Goal: Task Accomplishment & Management: Use online tool/utility

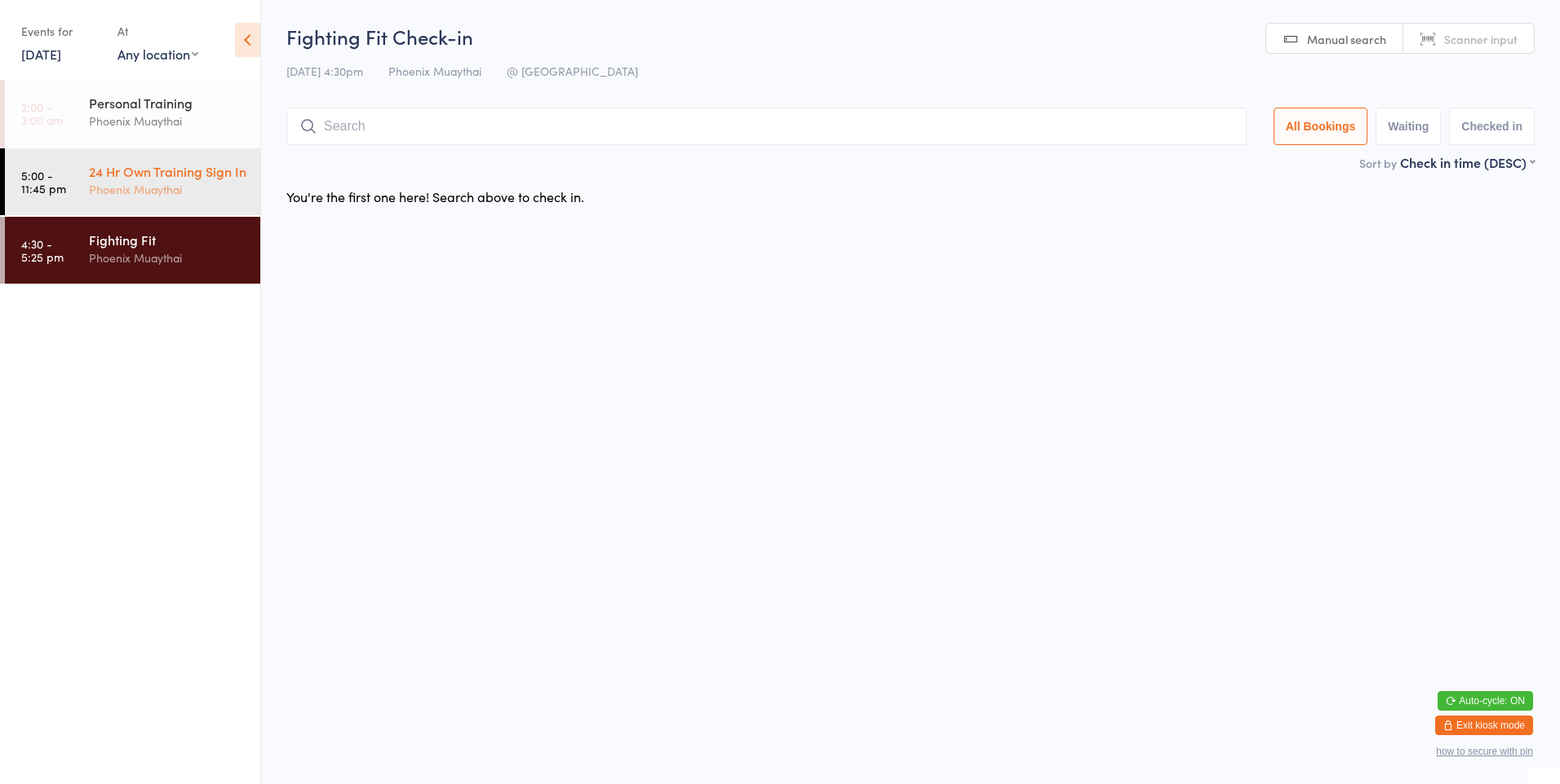
click at [198, 180] on div "24 Hr Own Training Sign In" at bounding box center [168, 171] width 158 height 18
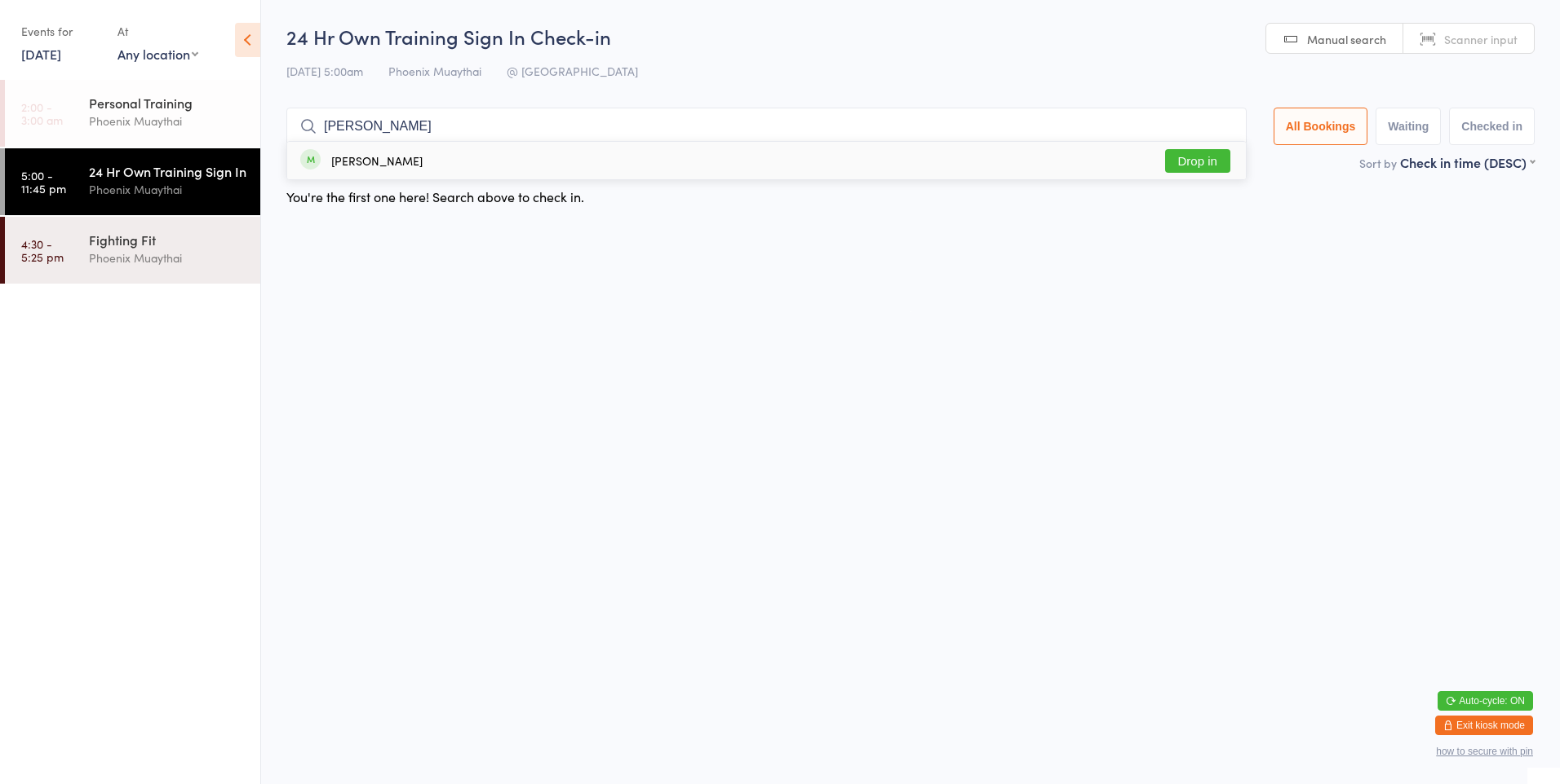
type input "[PERSON_NAME]"
click at [1175, 169] on button "Drop in" at bounding box center [1197, 160] width 65 height 23
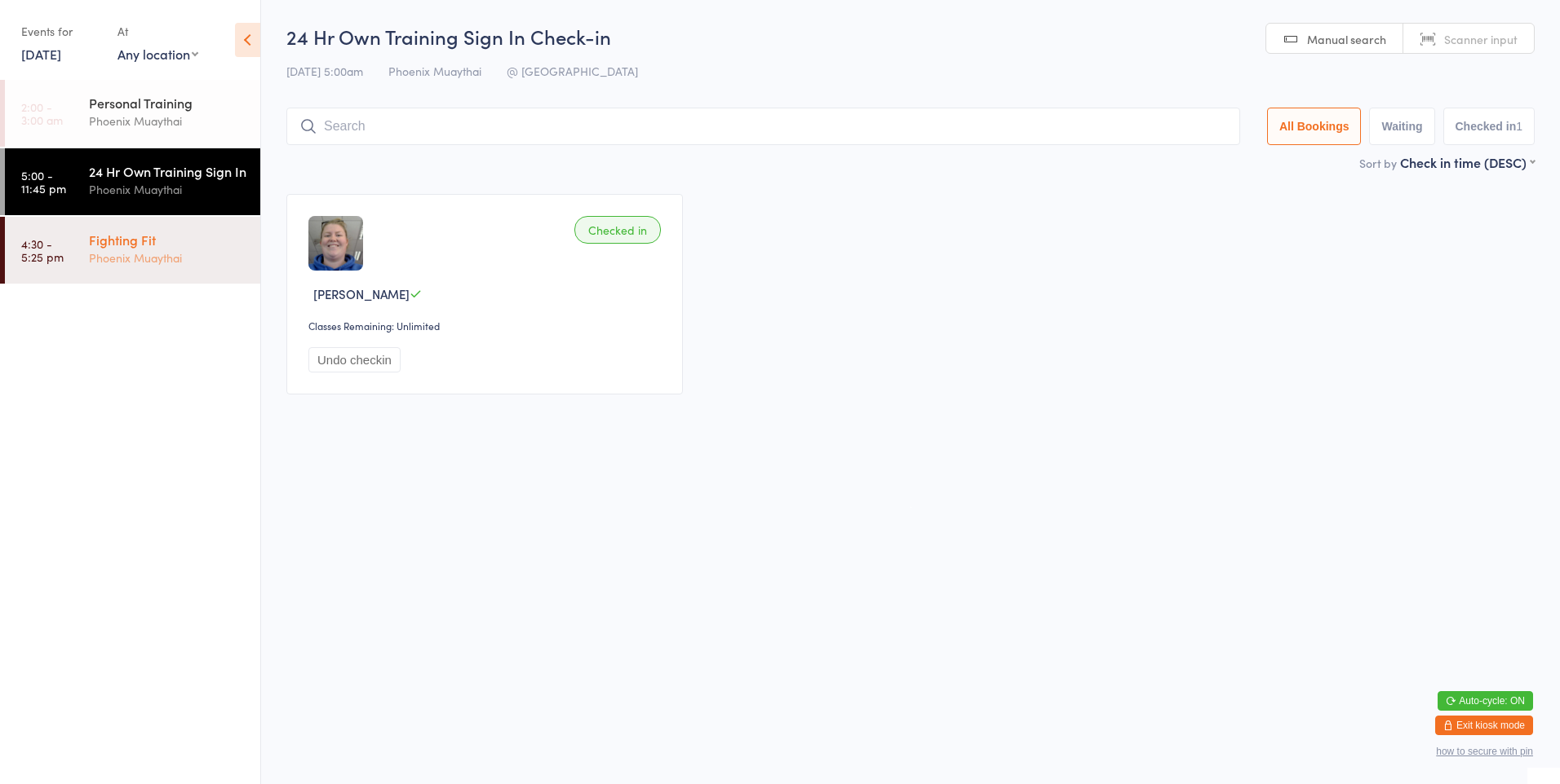
click at [194, 268] on div "Phoenix Muaythai" at bounding box center [168, 258] width 158 height 19
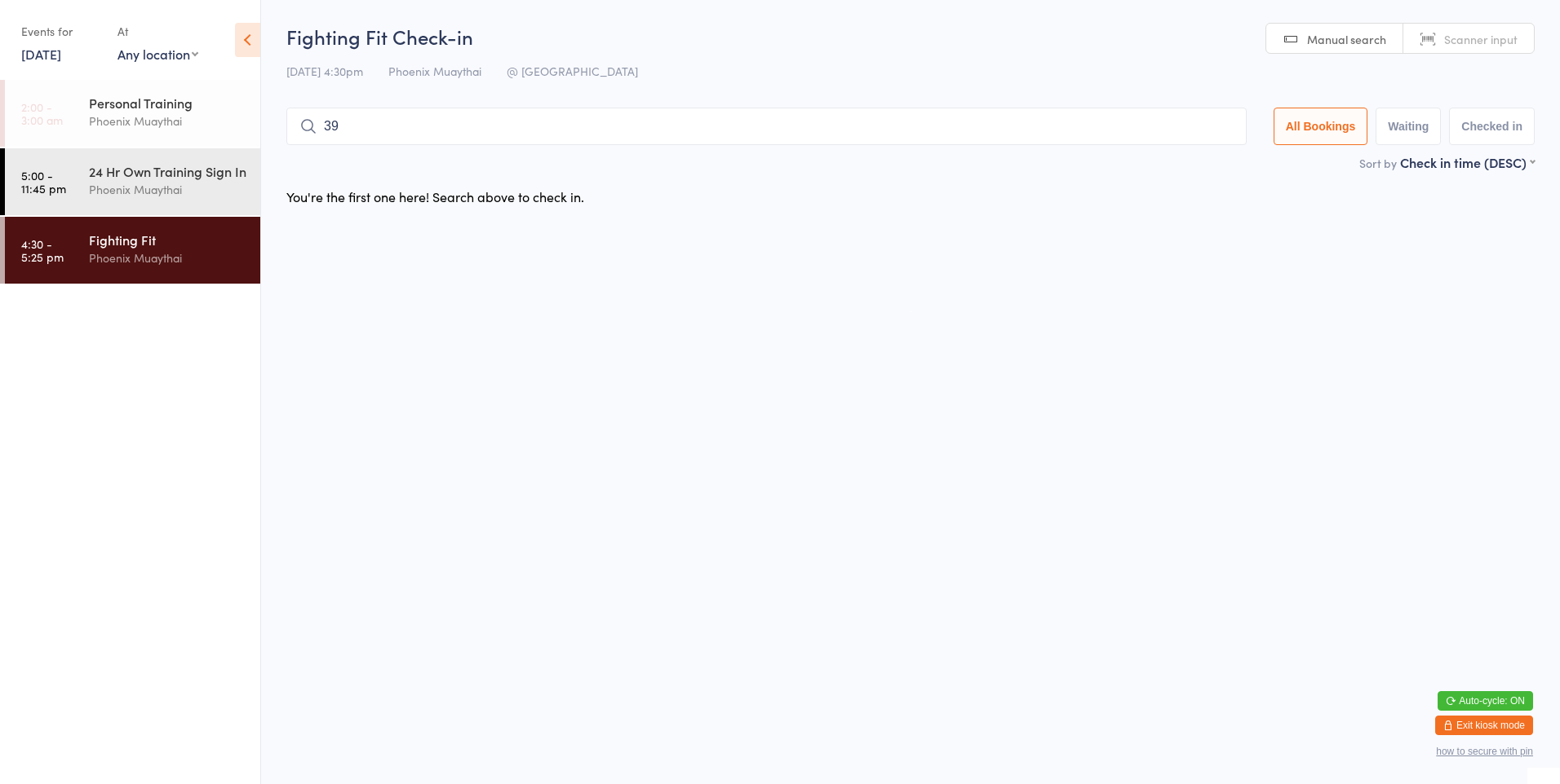
type input "398"
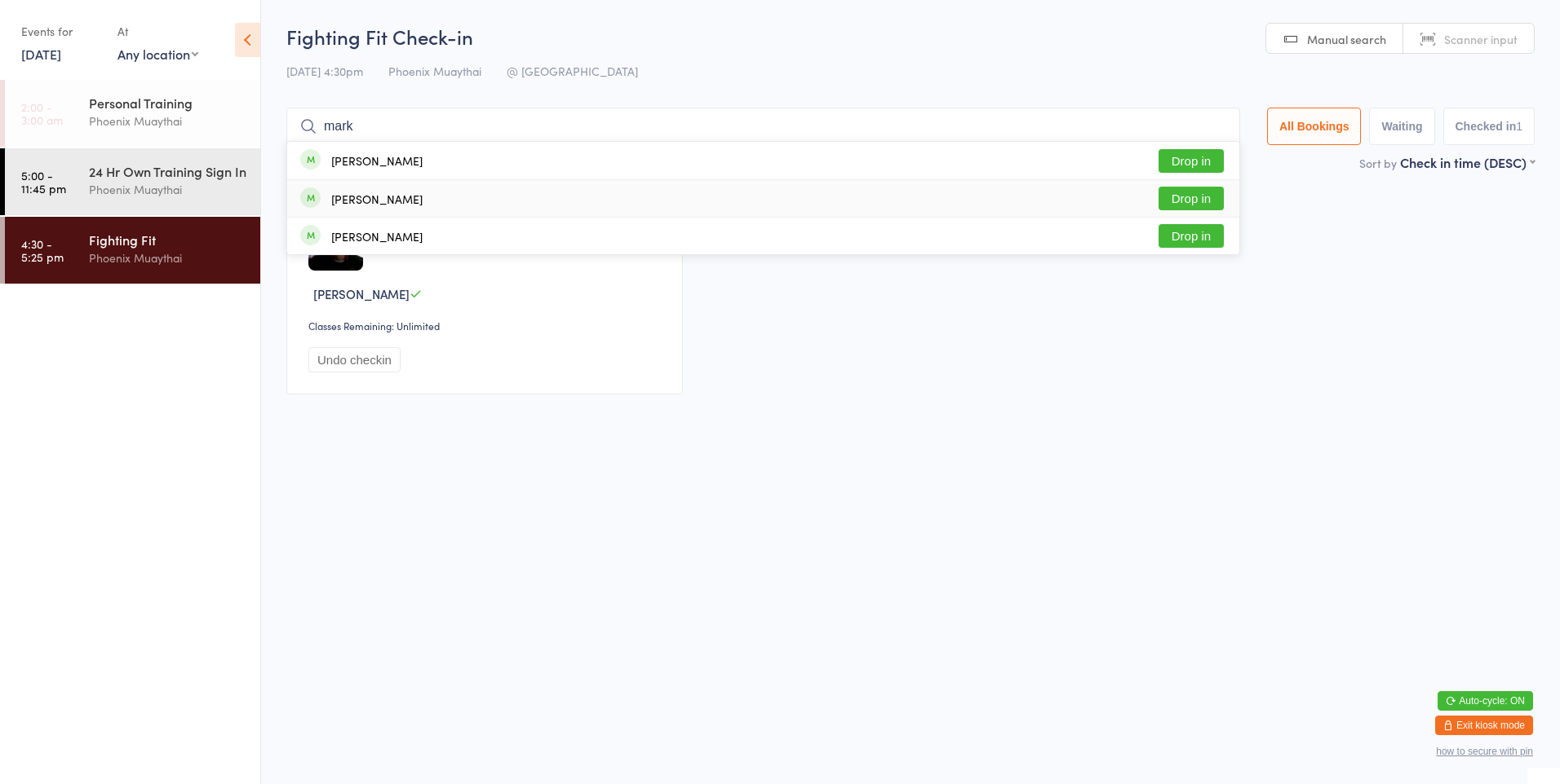
type input "mark"
click at [1194, 196] on button "Drop in" at bounding box center [1191, 198] width 65 height 23
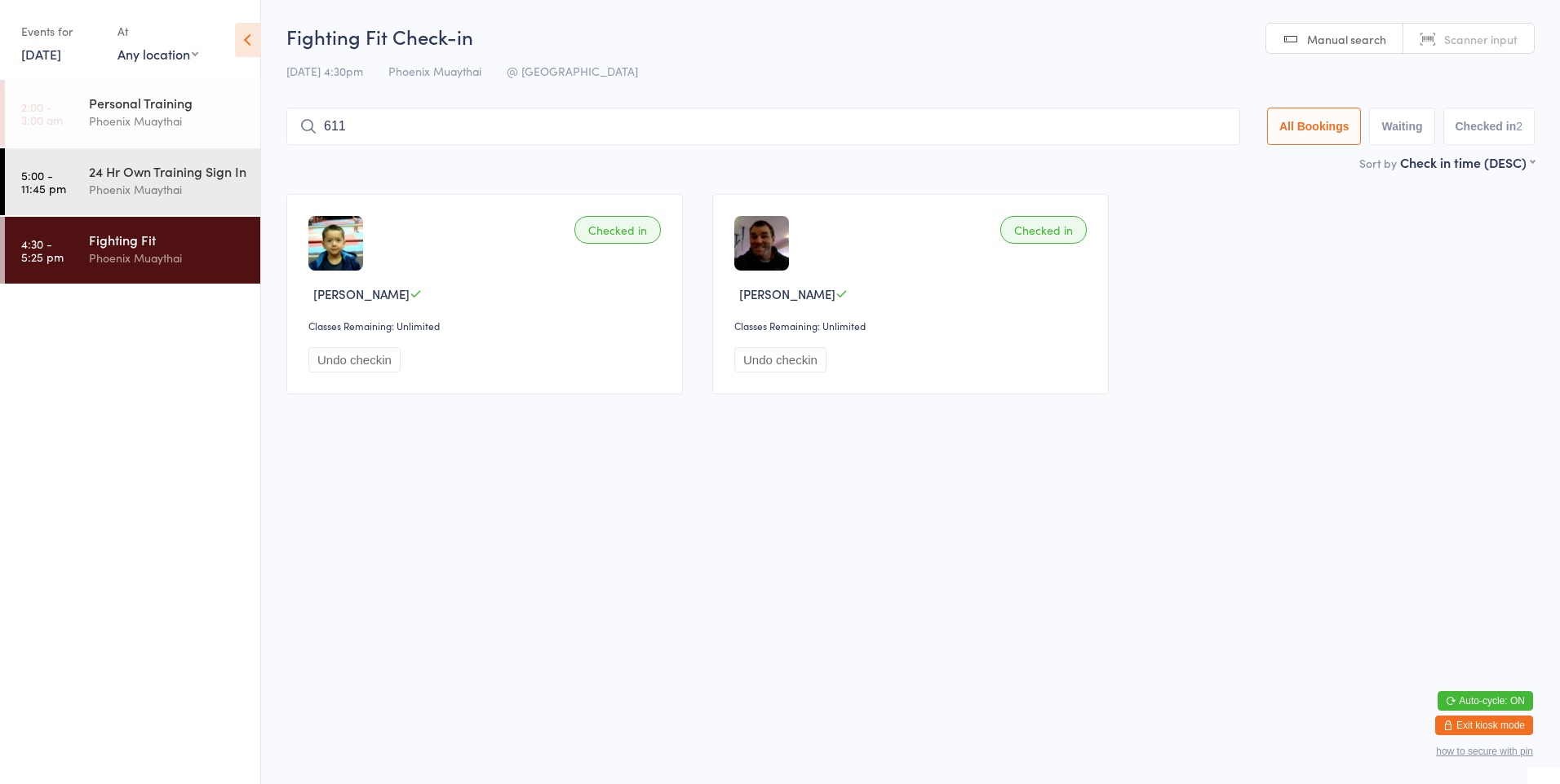
type input "6115"
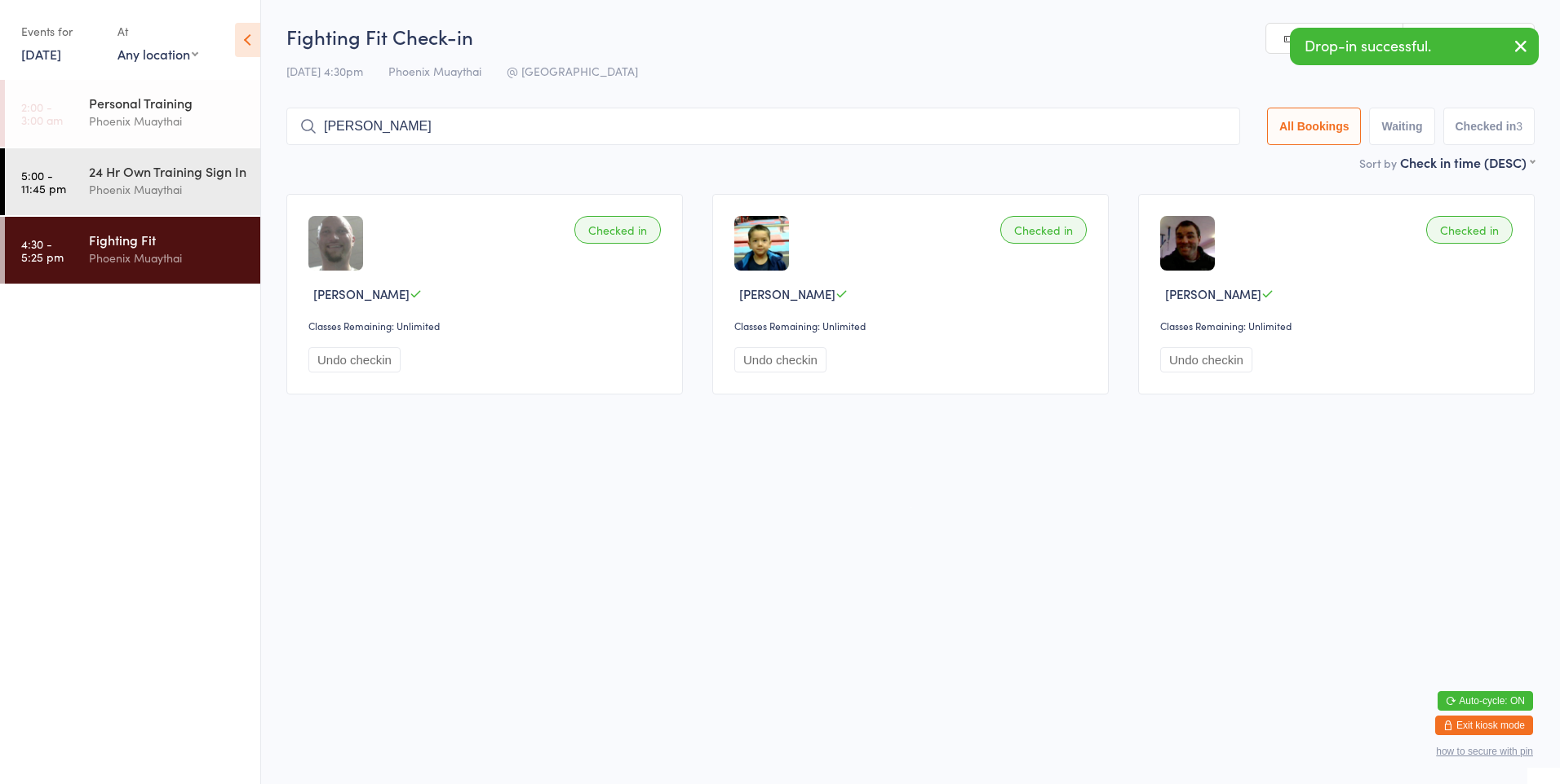
type input "raua"
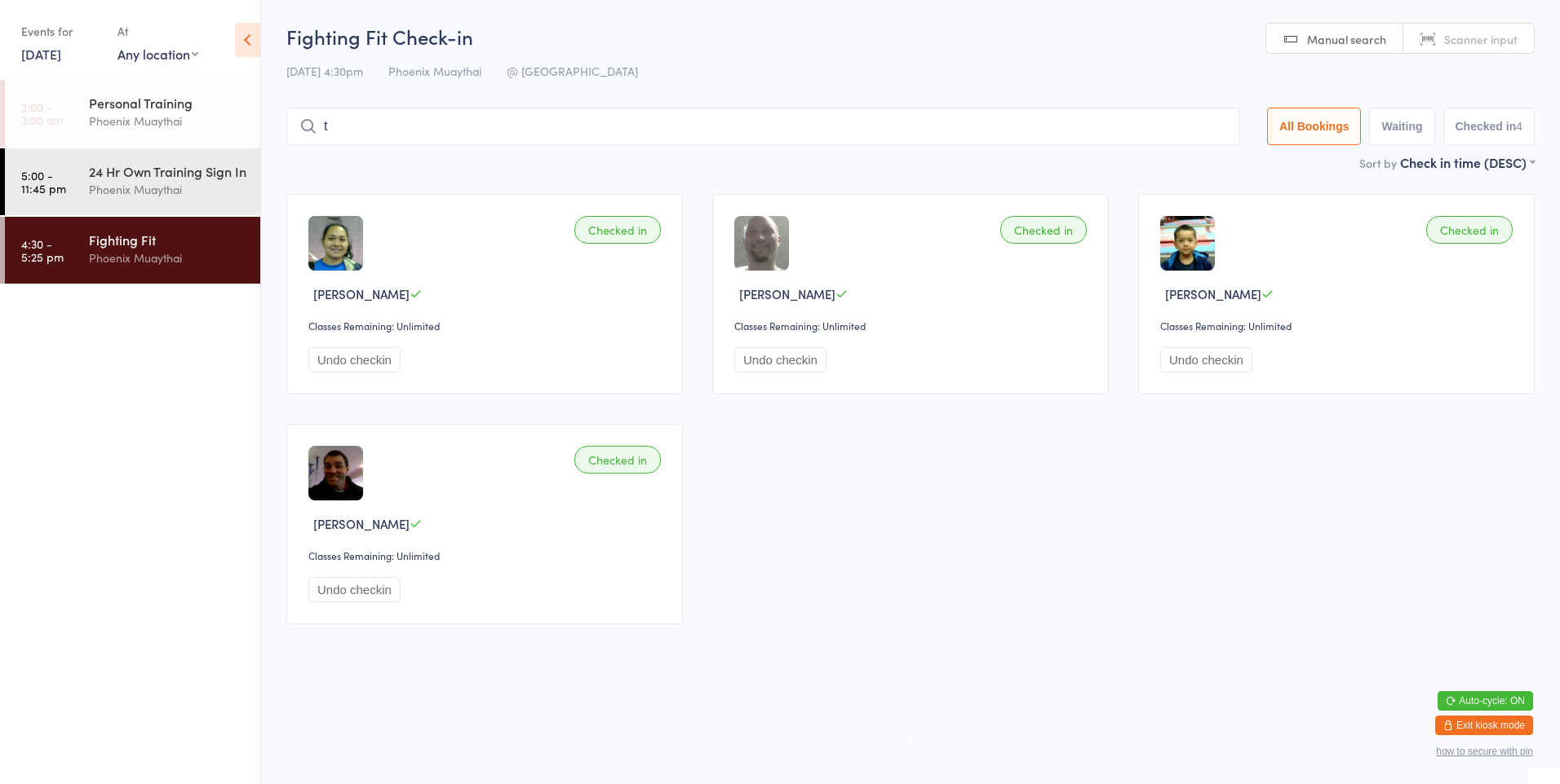
type input "tr"
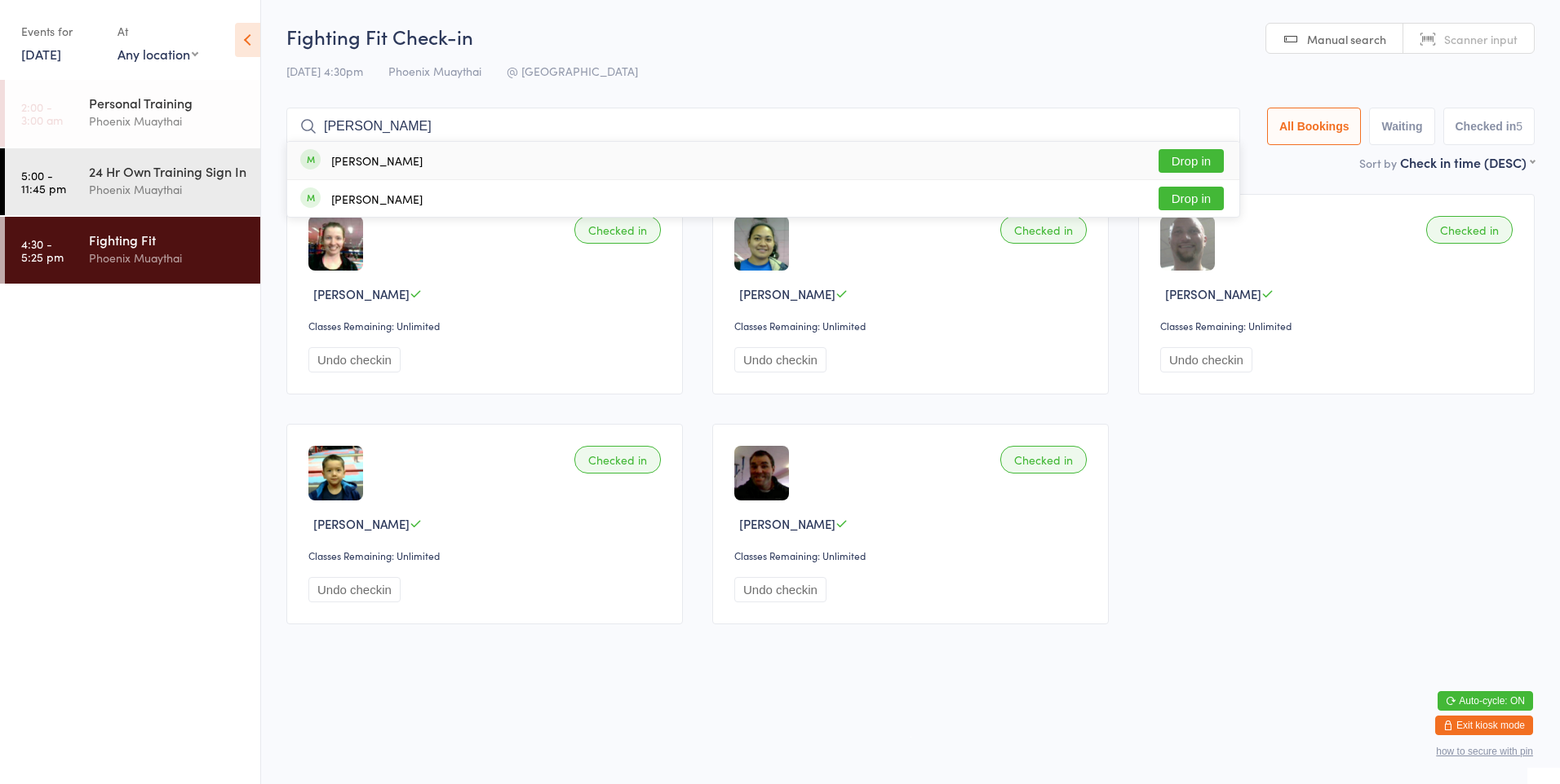
type input "[PERSON_NAME]"
click at [1204, 155] on button "Drop in" at bounding box center [1191, 160] width 65 height 23
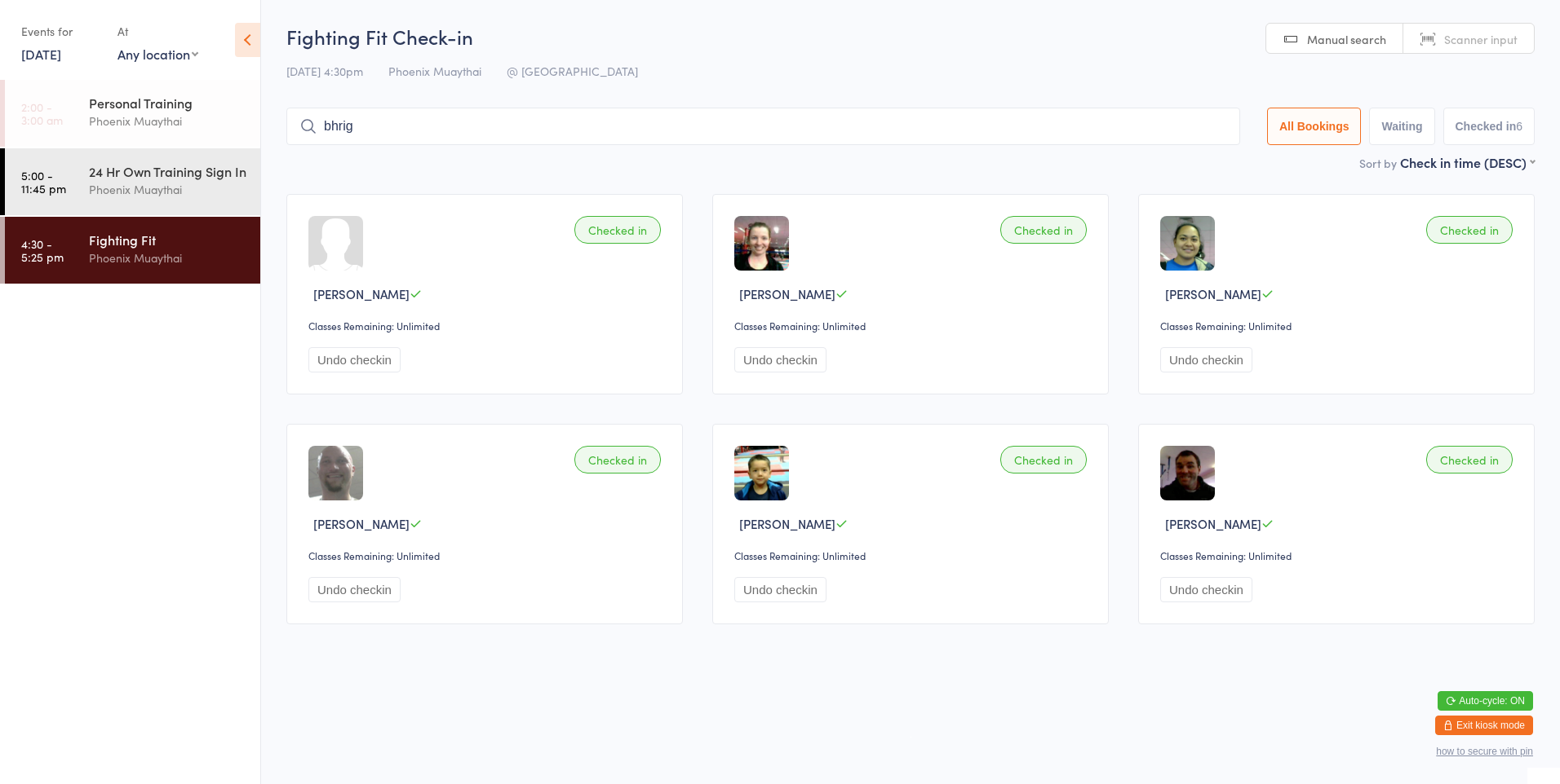
type input "bhrigu"
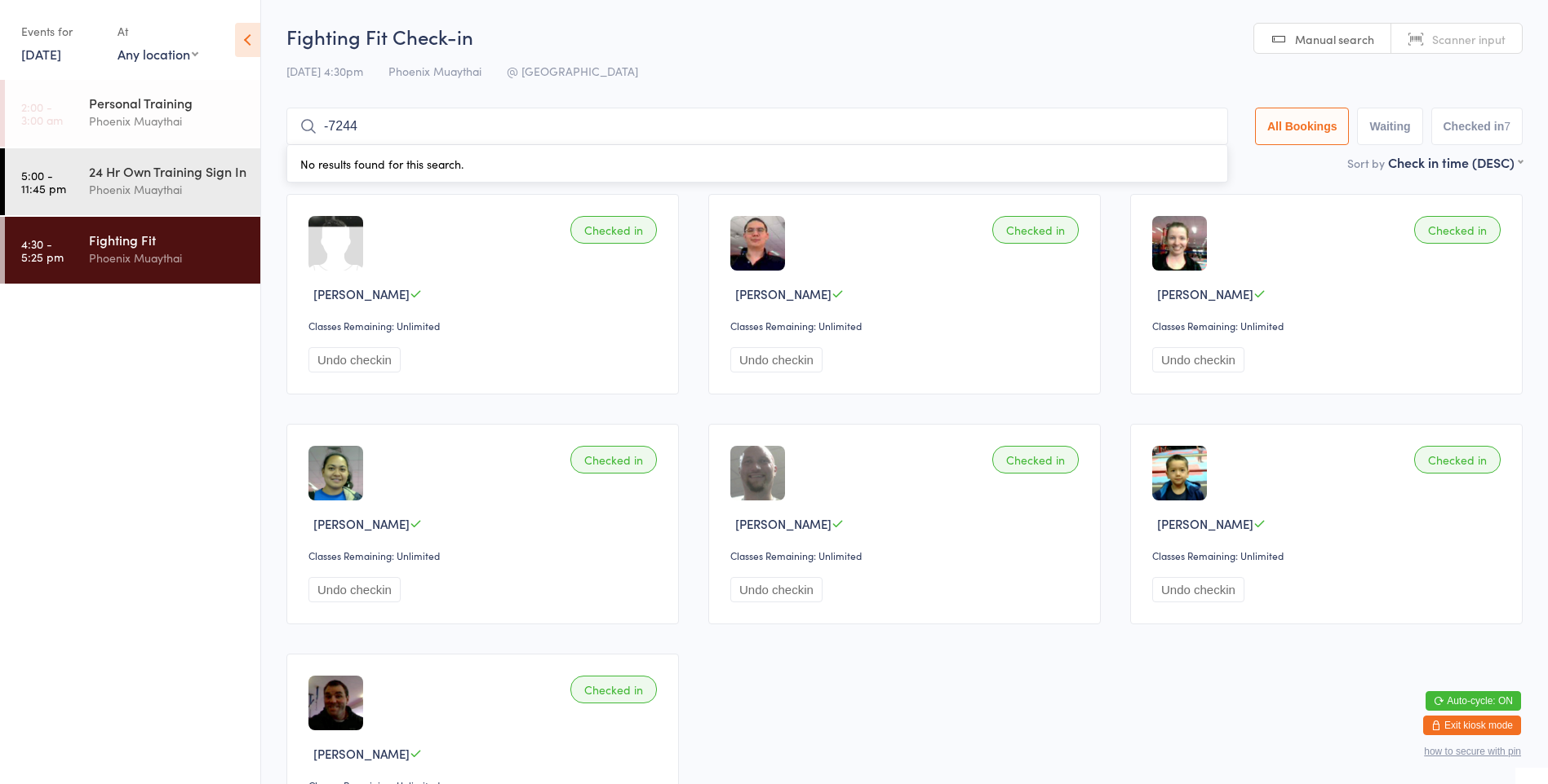
type input "7244"
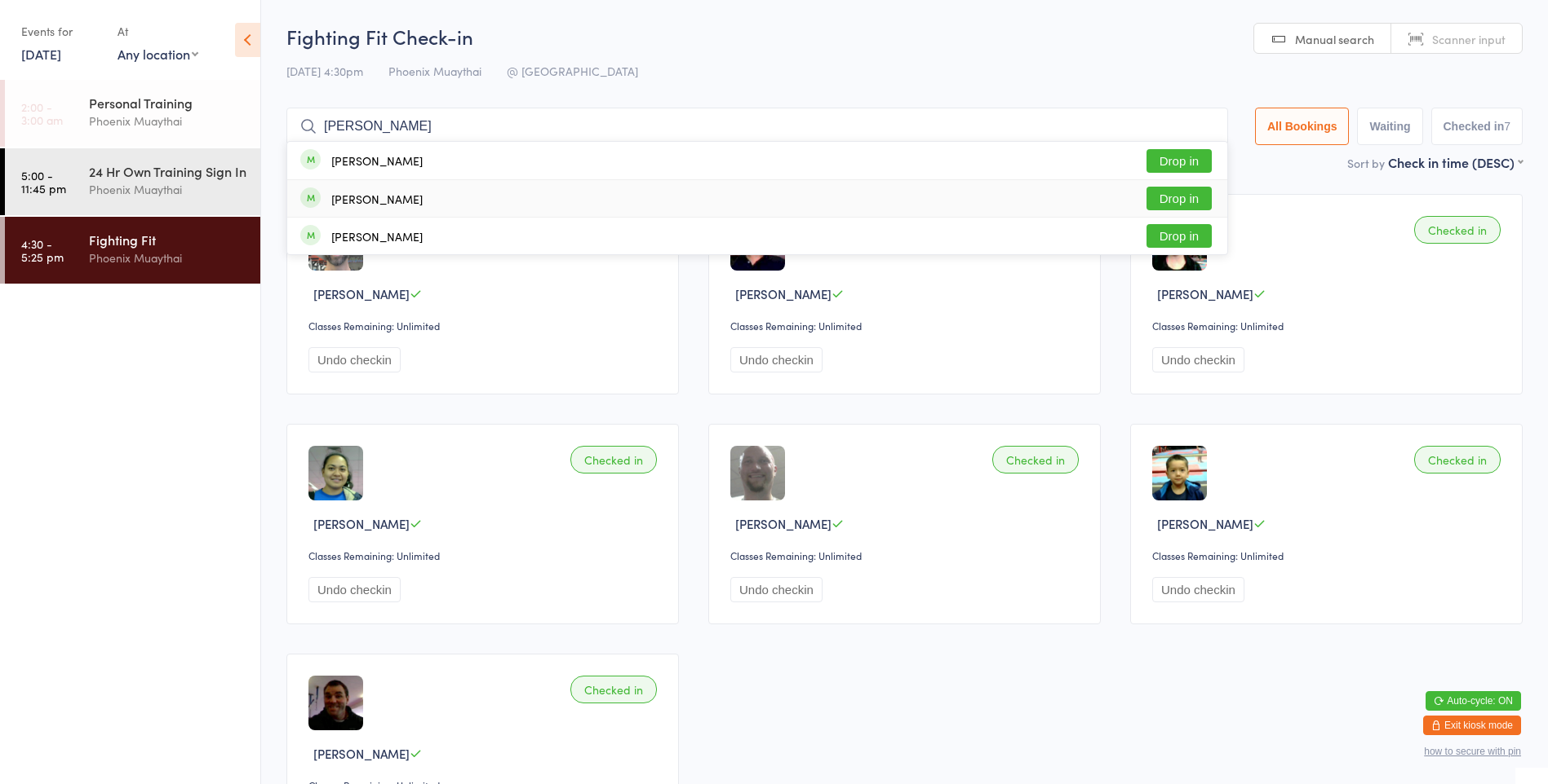
type input "[PERSON_NAME]"
click at [1160, 202] on button "Drop in" at bounding box center [1178, 198] width 65 height 23
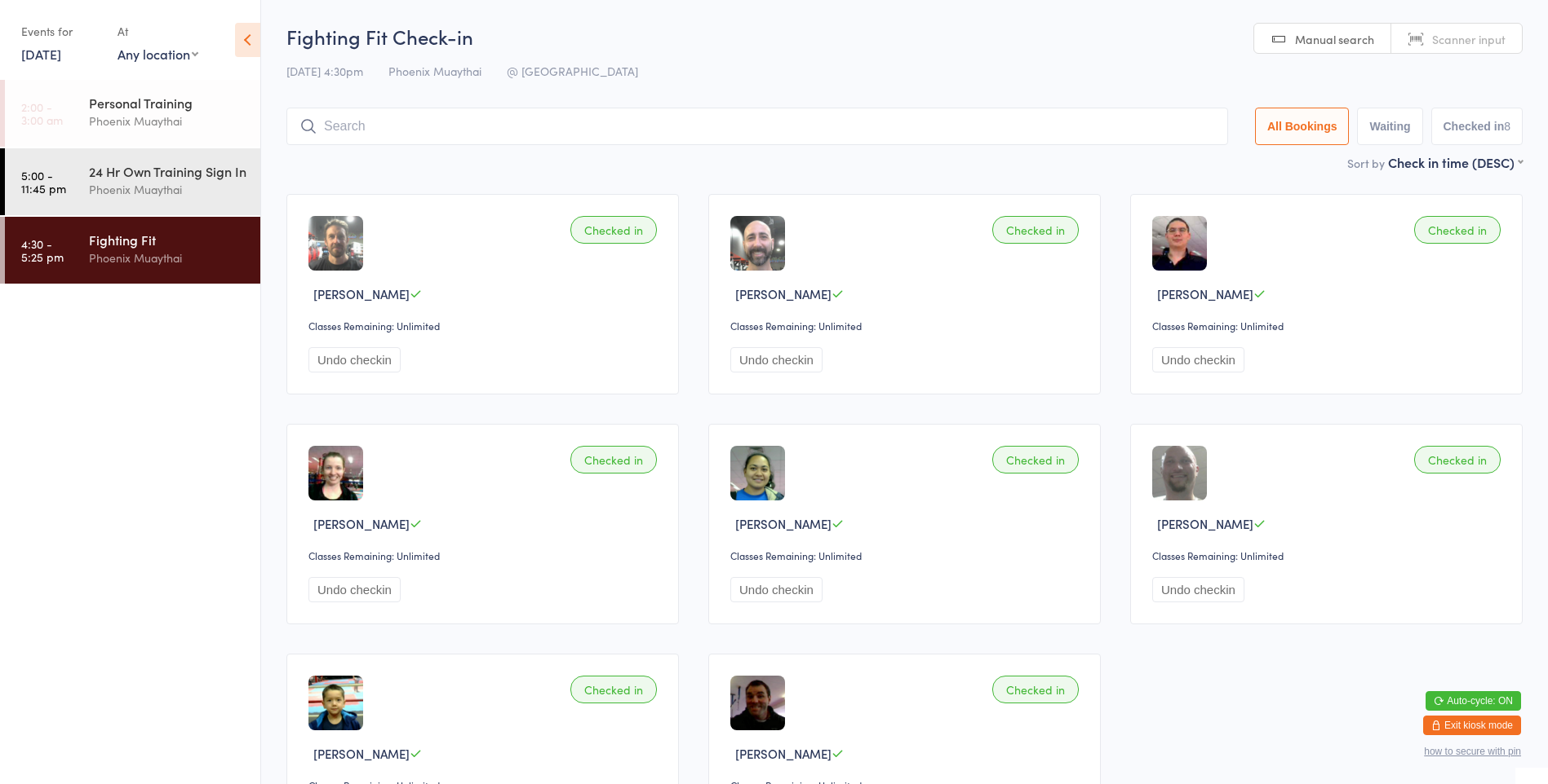
click at [363, 361] on button "Undo checkin" at bounding box center [354, 360] width 92 height 25
